Goal: Obtain resource: Obtain resource

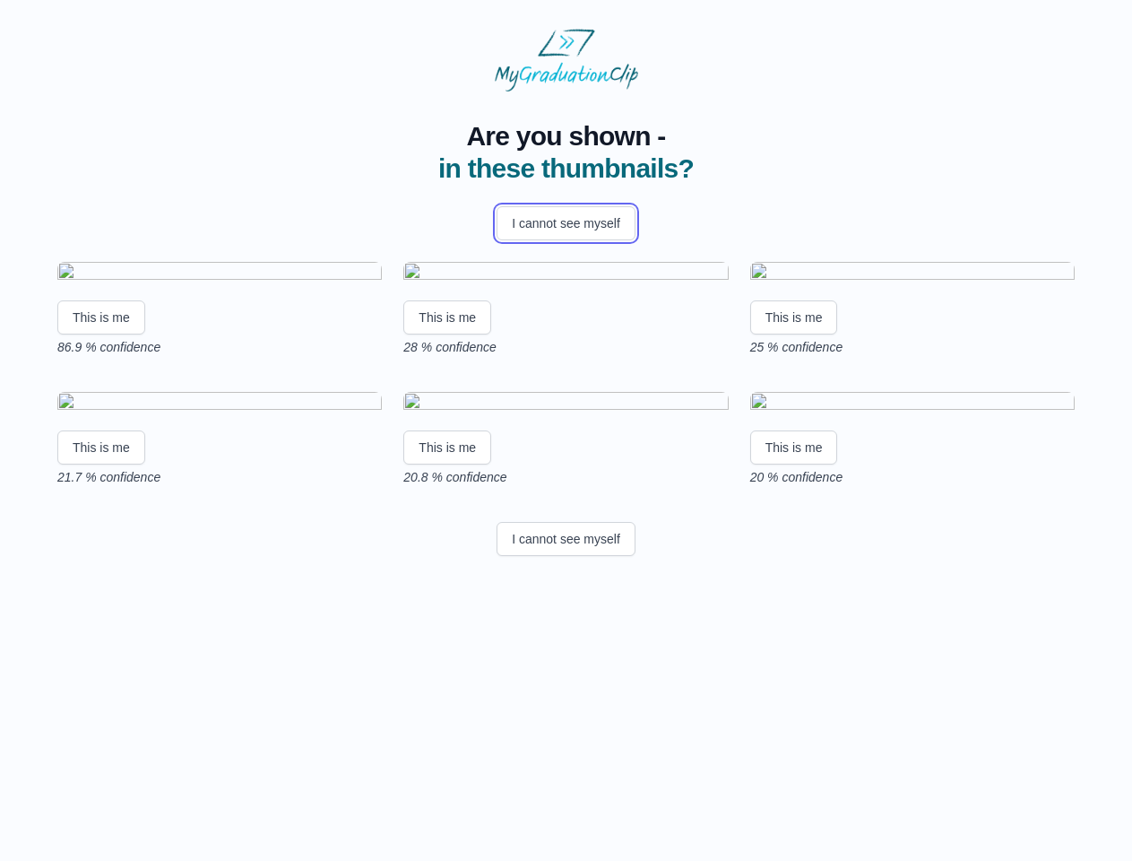
click at [566, 223] on button "I cannot see myself" at bounding box center [566, 223] width 139 height 34
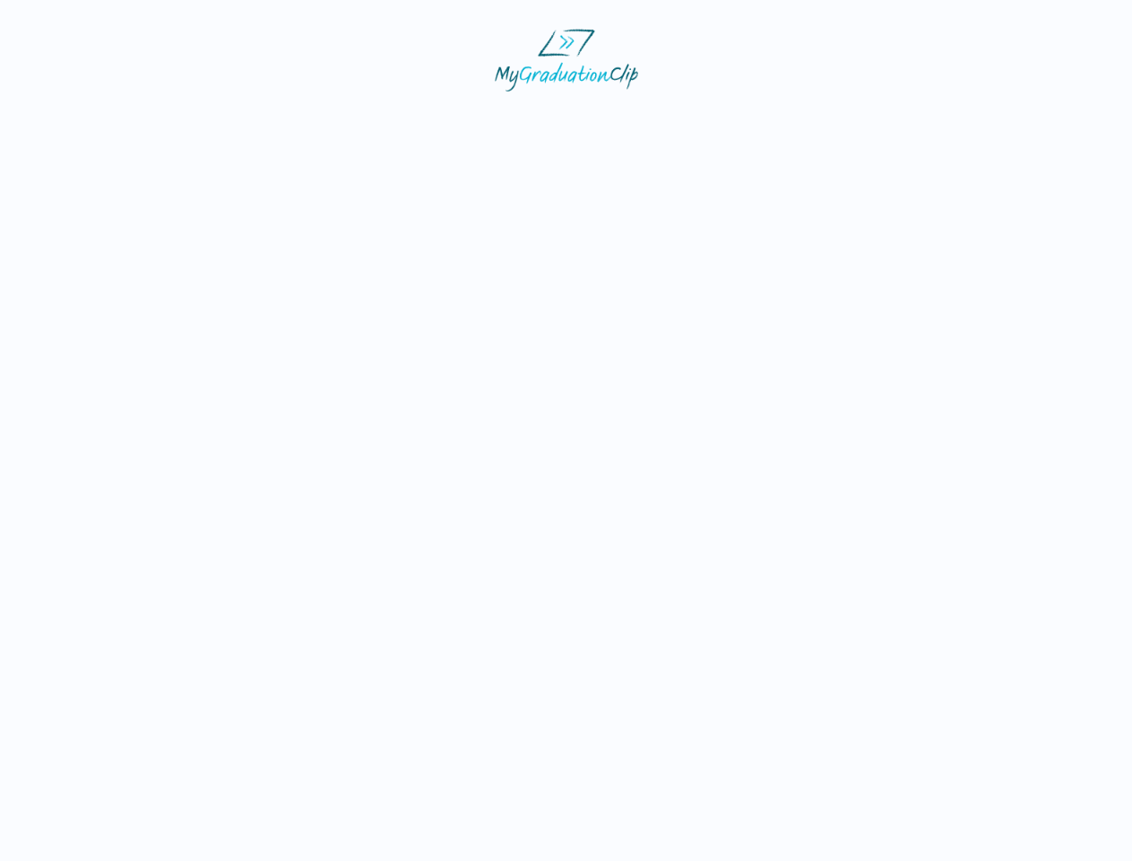
click at [101, 120] on html at bounding box center [566, 60] width 1132 height 120
click at [450, 120] on html at bounding box center [566, 60] width 1132 height 120
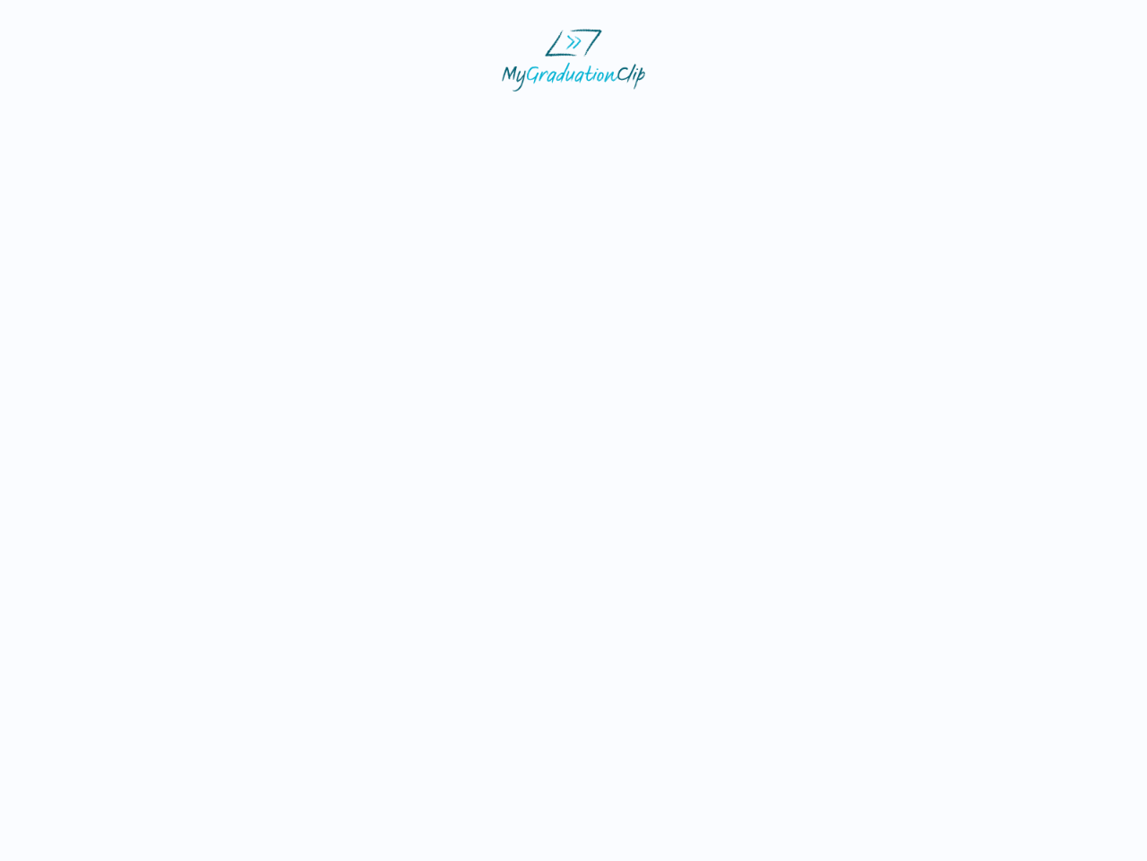
click at [799, 120] on html at bounding box center [573, 60] width 1147 height 120
click at [101, 120] on html at bounding box center [573, 60] width 1147 height 120
click at [450, 120] on html at bounding box center [573, 60] width 1147 height 120
click at [799, 120] on html at bounding box center [573, 60] width 1147 height 120
click at [566, 120] on html at bounding box center [573, 60] width 1147 height 120
